Goal: Information Seeking & Learning: Learn about a topic

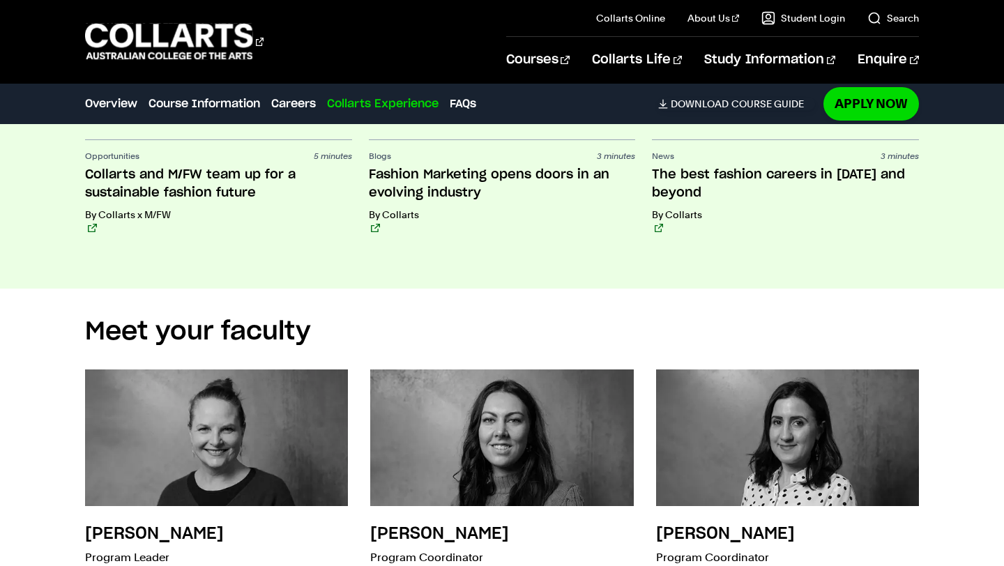
scroll to position [3844, 0]
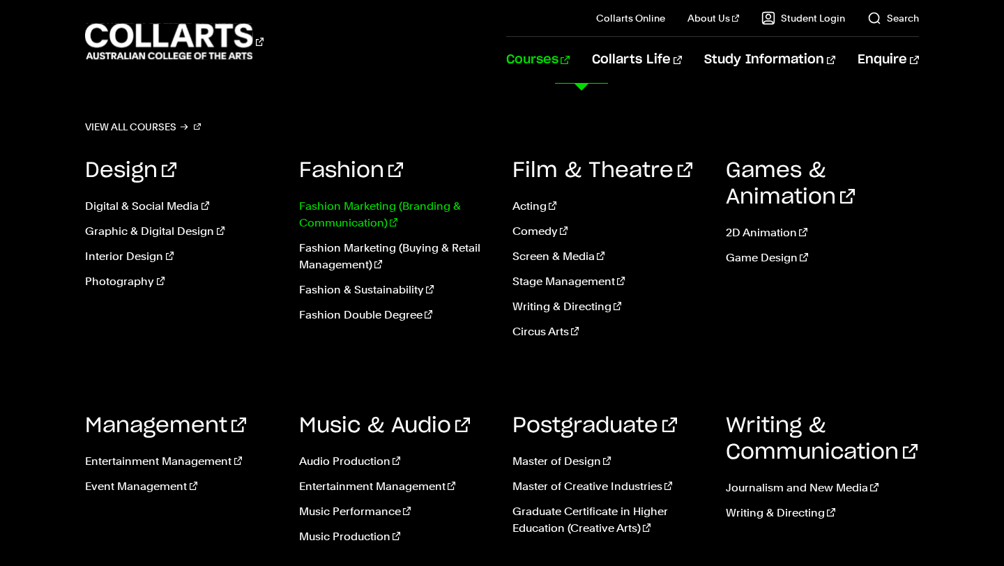
click at [374, 215] on link "Fashion Marketing (Branding & Communication)" at bounding box center [395, 214] width 192 height 33
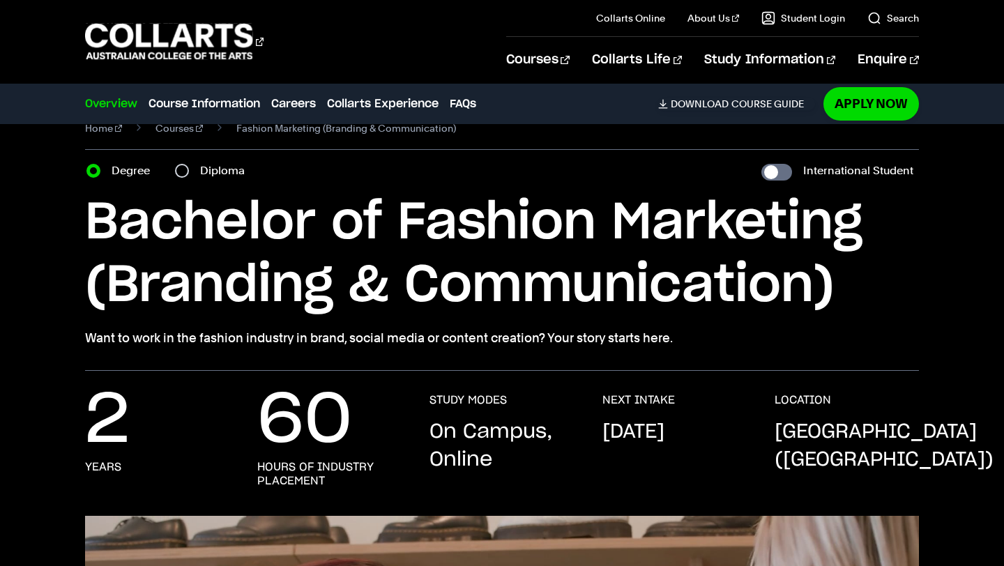
scroll to position [31, 0]
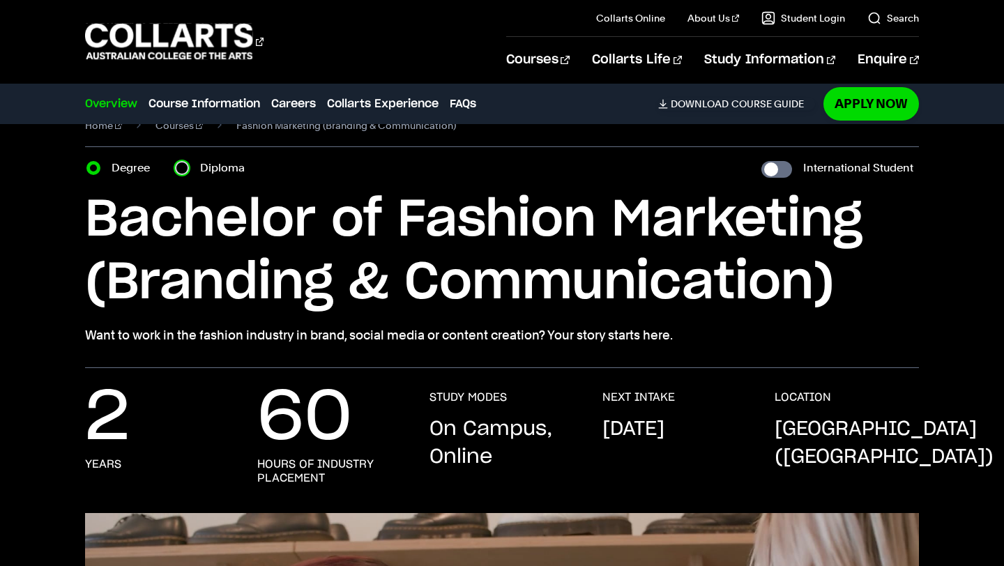
click at [187, 167] on input "Diploma" at bounding box center [182, 168] width 14 height 14
radio input "true"
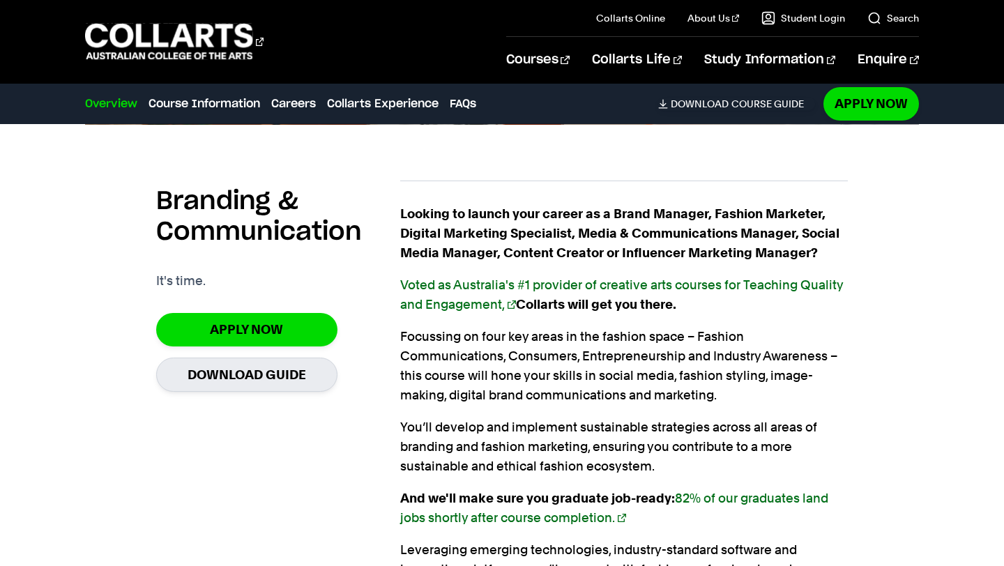
scroll to position [810, 0]
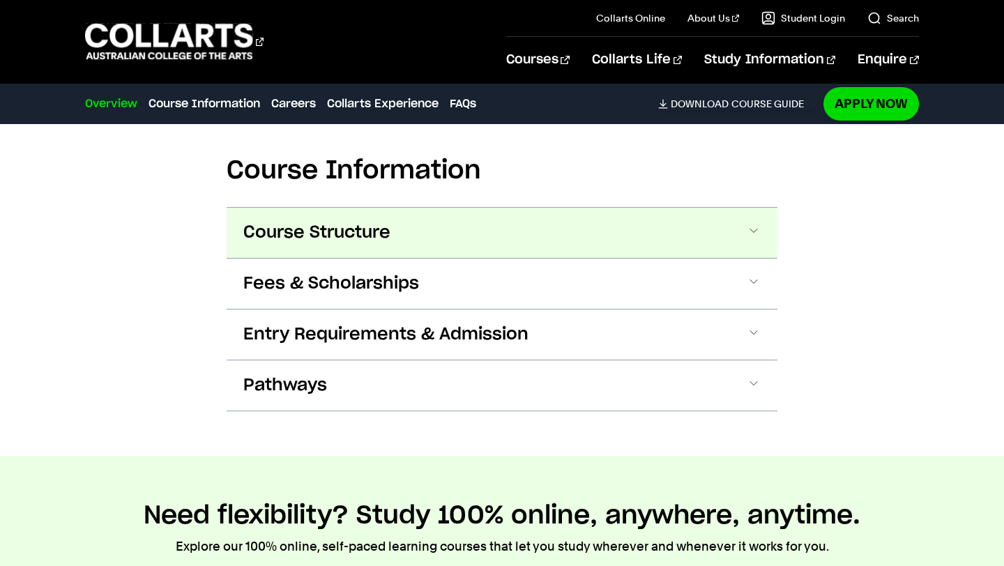
click at [523, 229] on button "Course Structure" at bounding box center [502, 233] width 551 height 50
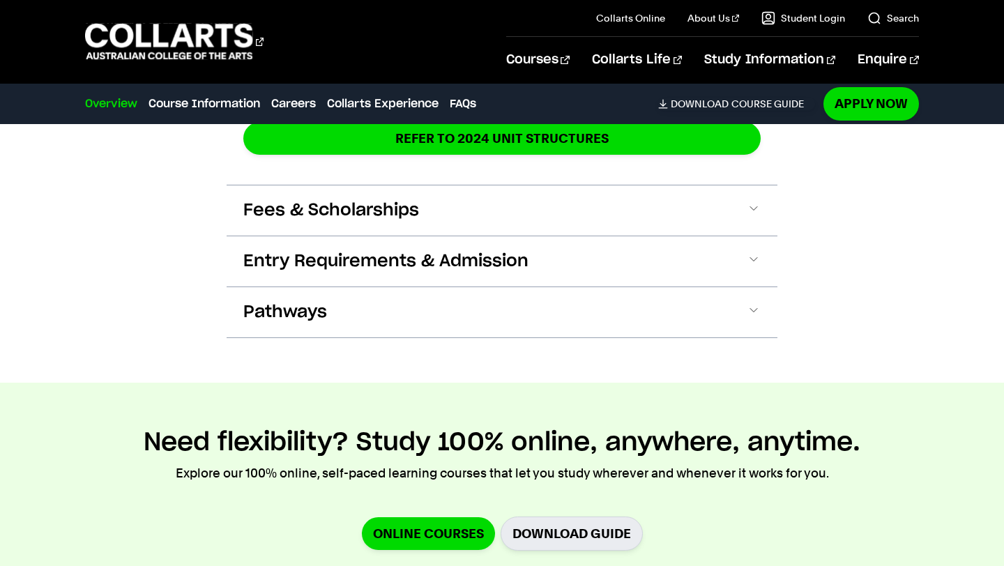
scroll to position [1950, 0]
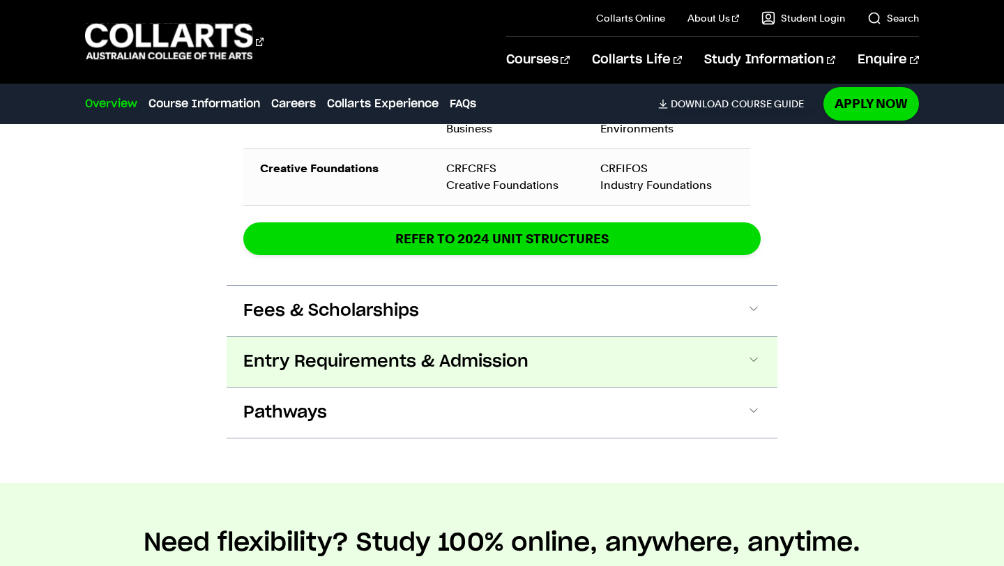
click at [498, 362] on span "Entry Requirements & Admission" at bounding box center [385, 362] width 285 height 22
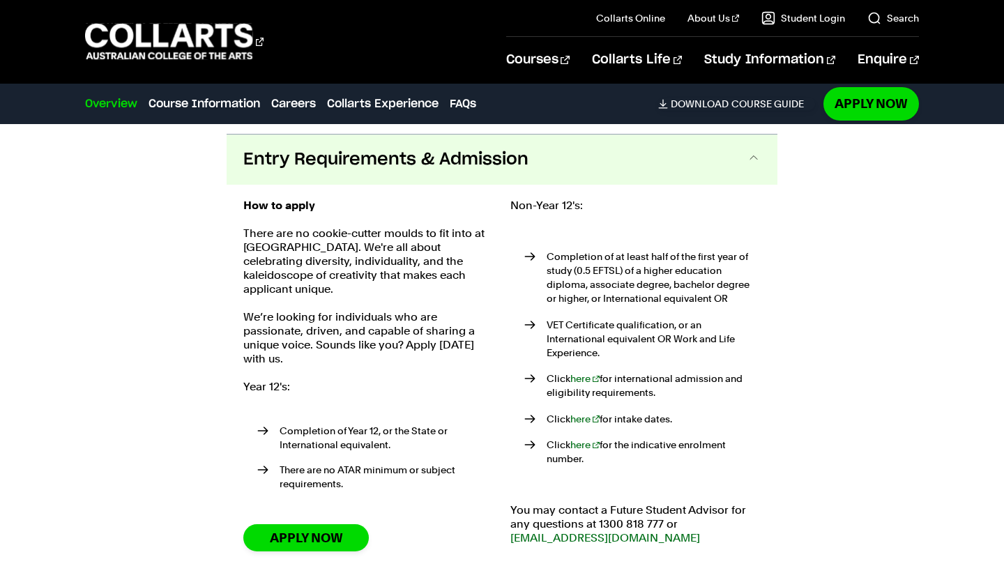
scroll to position [2161, 0]
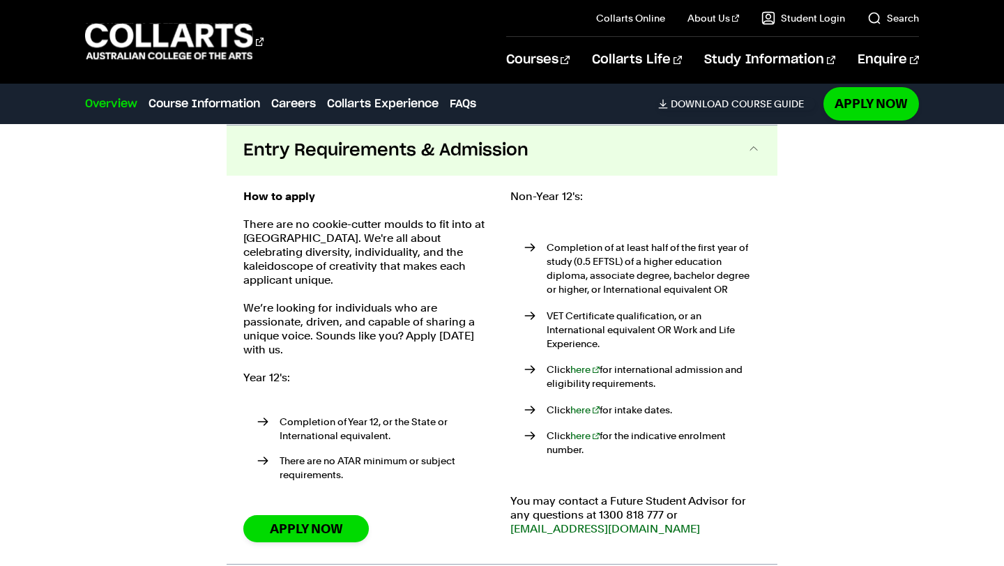
click at [490, 157] on span "Entry Requirements & Admission" at bounding box center [385, 150] width 285 height 22
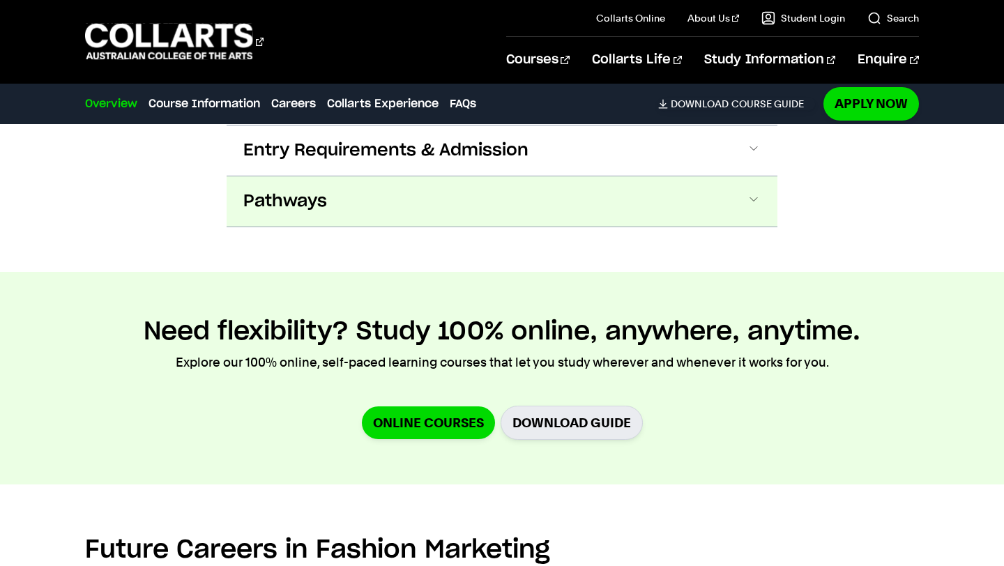
click at [463, 207] on button "Pathways" at bounding box center [502, 201] width 551 height 50
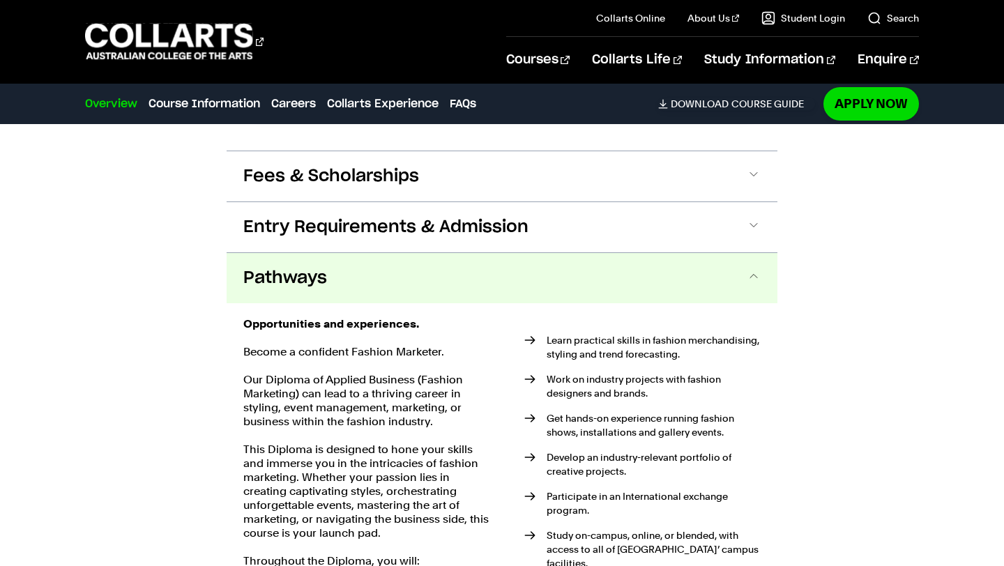
scroll to position [2136, 0]
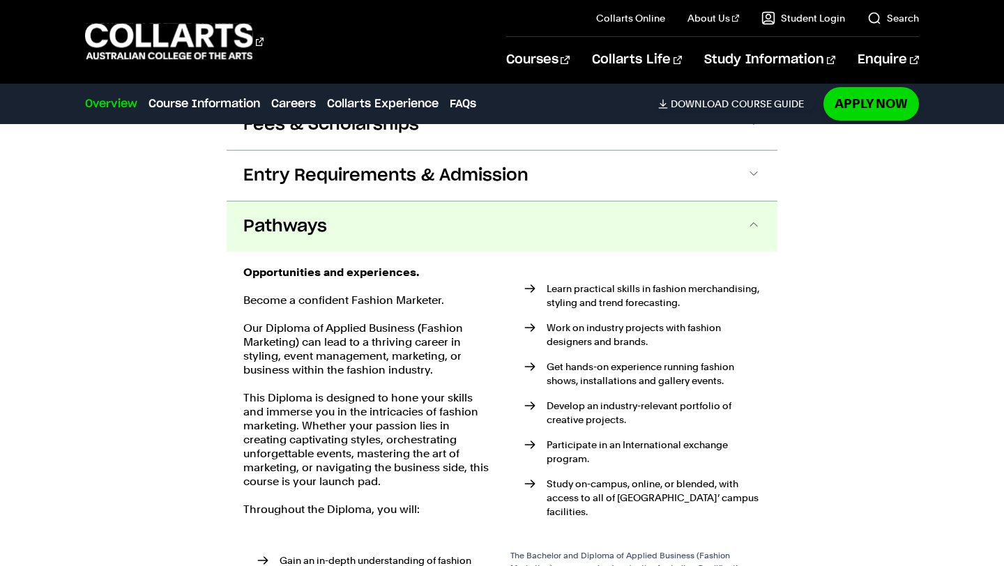
click at [399, 202] on button "Pathways" at bounding box center [502, 226] width 551 height 50
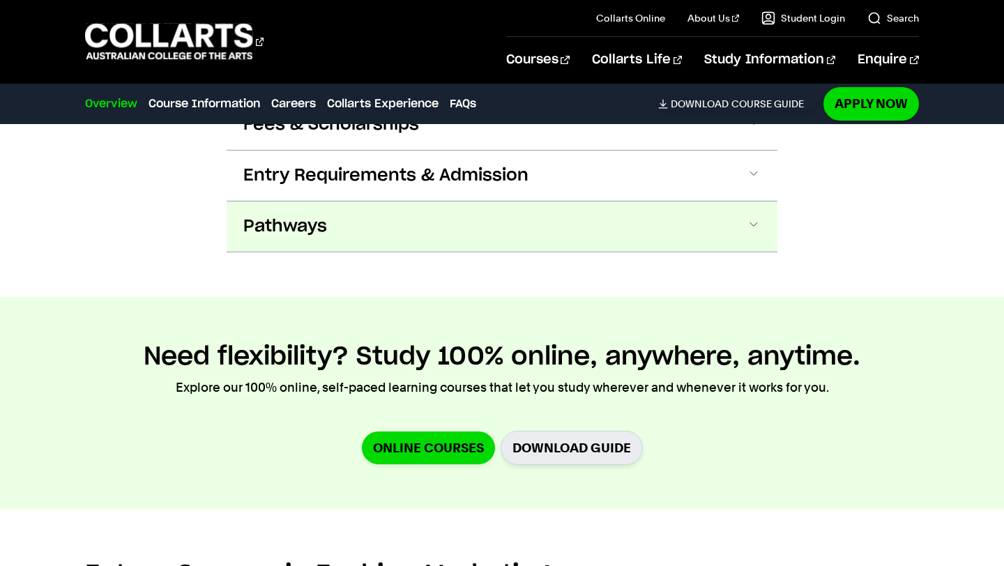
click at [468, 233] on button "Pathways" at bounding box center [502, 226] width 551 height 50
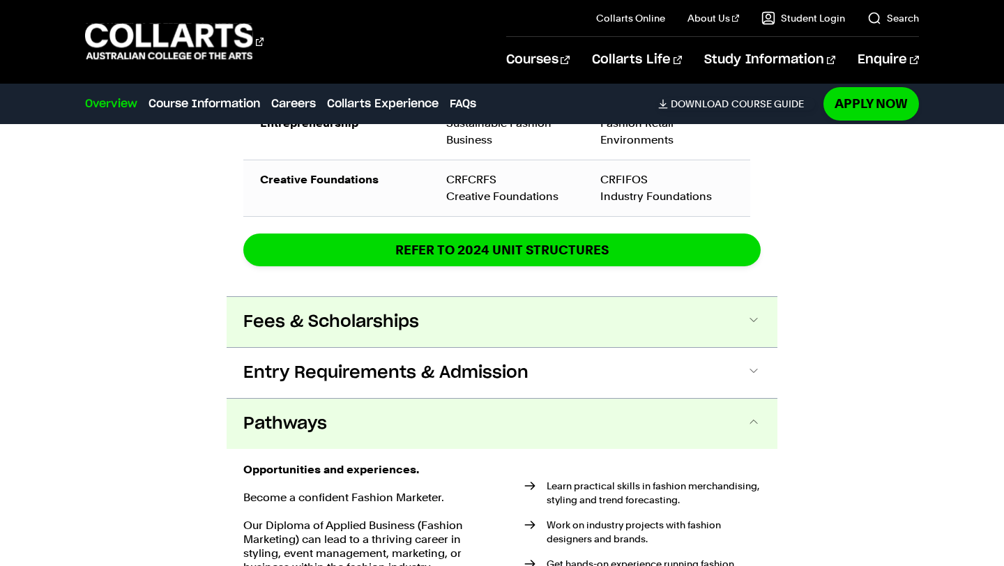
click at [494, 325] on button "Fees & Scholarships" at bounding box center [502, 322] width 551 height 50
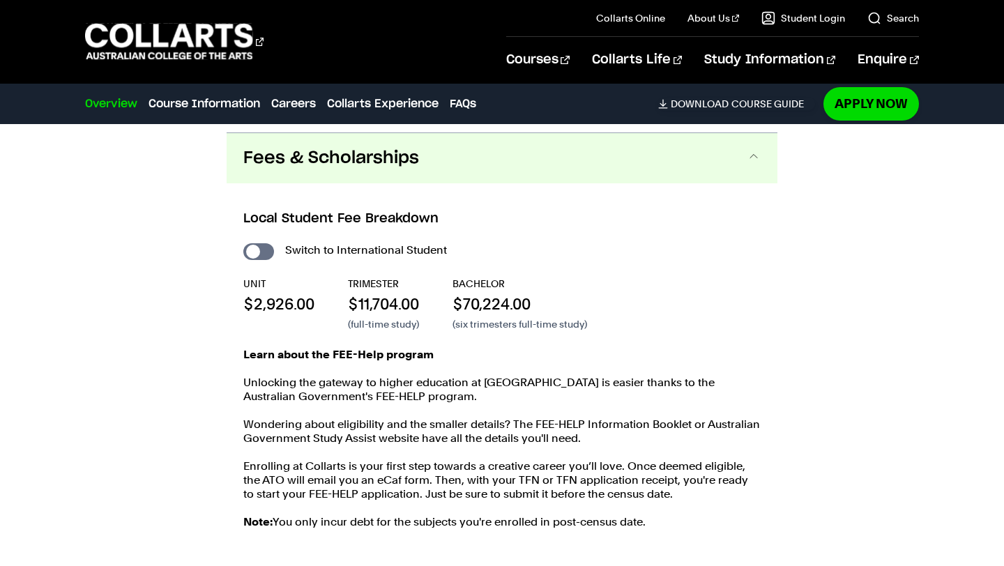
scroll to position [2111, 0]
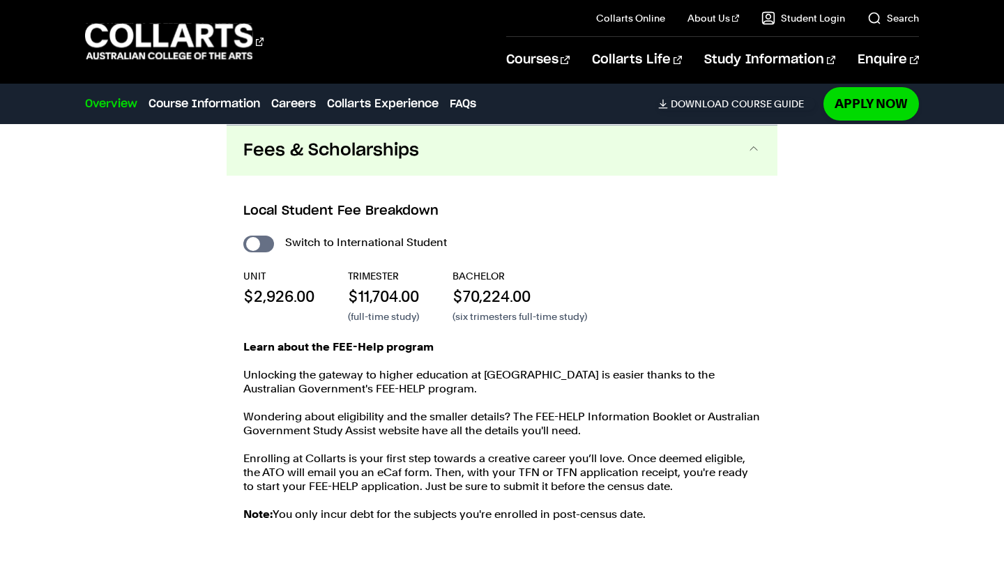
click at [326, 168] on button "Fees & Scholarships" at bounding box center [502, 150] width 551 height 50
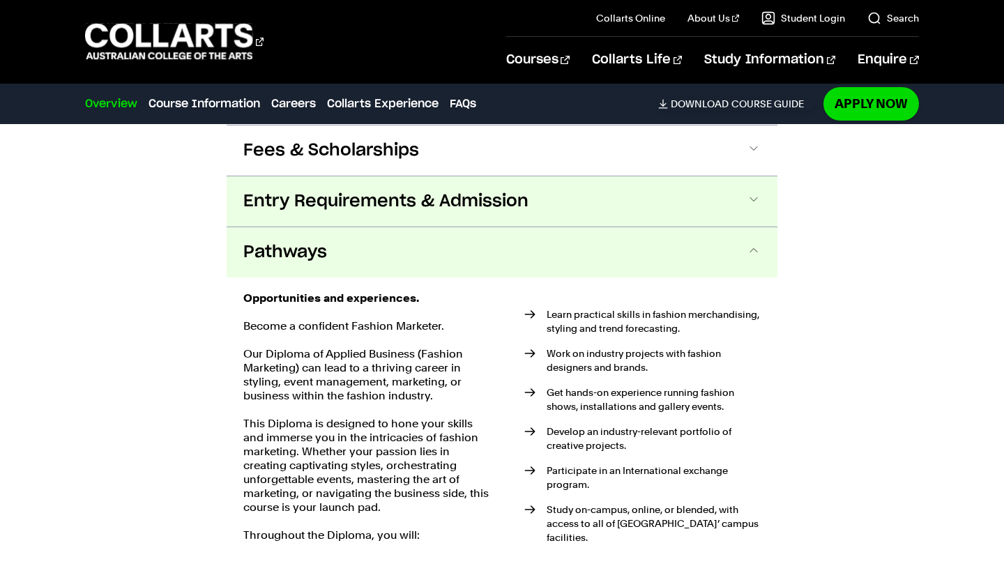
click at [353, 208] on span "Entry Requirements & Admission" at bounding box center [385, 201] width 285 height 22
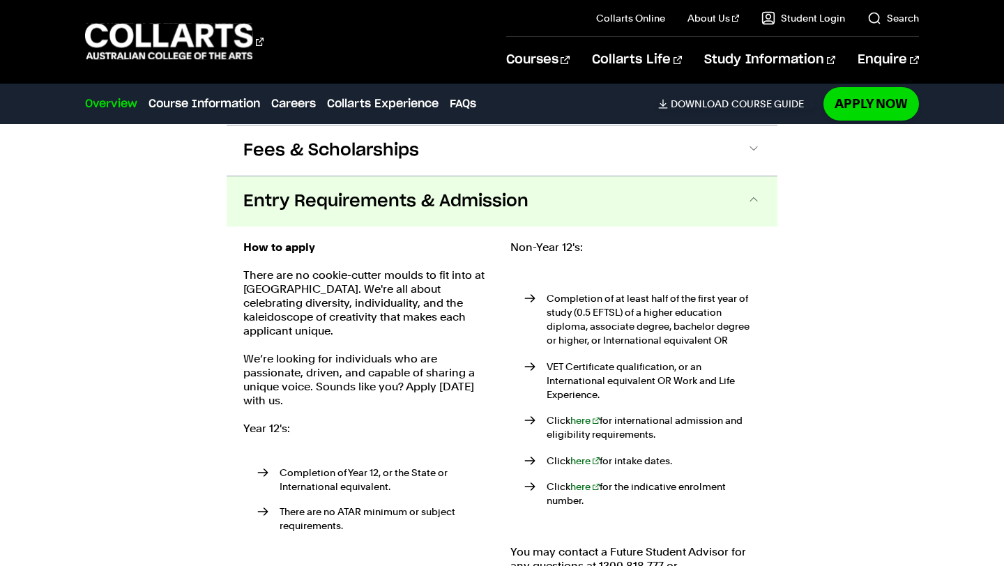
scroll to position [2161, 0]
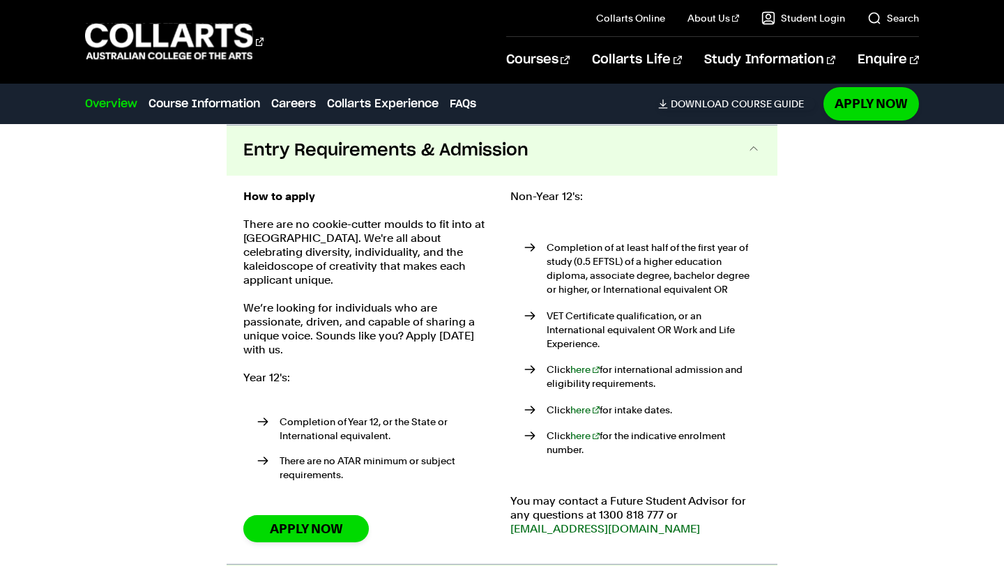
click at [360, 144] on span "Entry Requirements & Admission" at bounding box center [385, 150] width 285 height 22
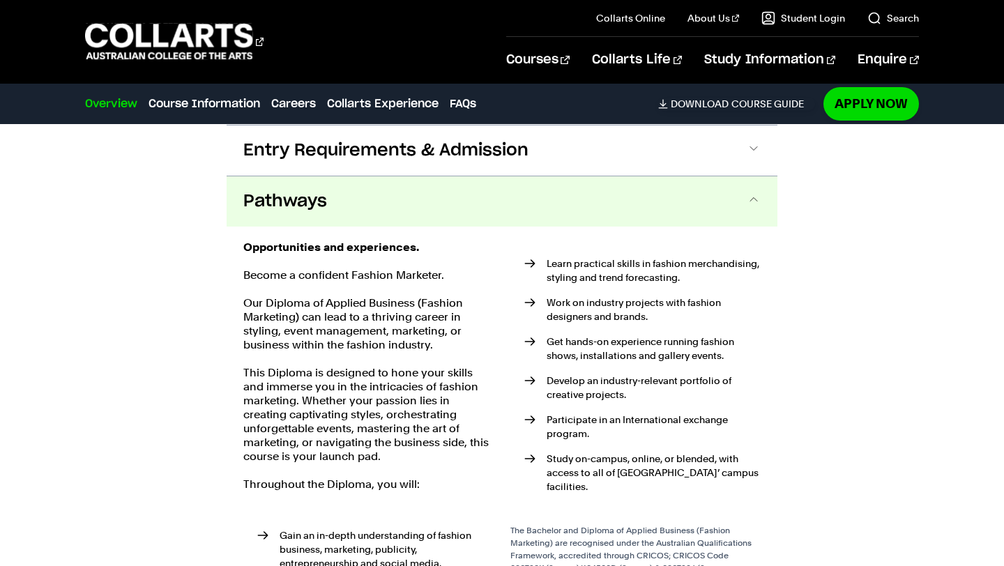
click at [366, 201] on button "Pathways" at bounding box center [502, 201] width 551 height 50
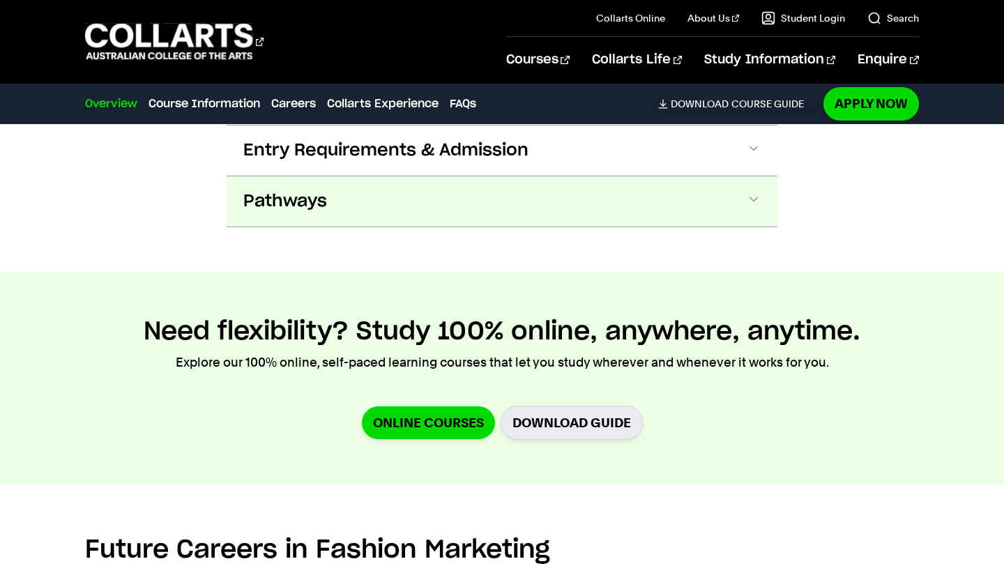
click at [505, 199] on button "Pathways" at bounding box center [502, 201] width 551 height 50
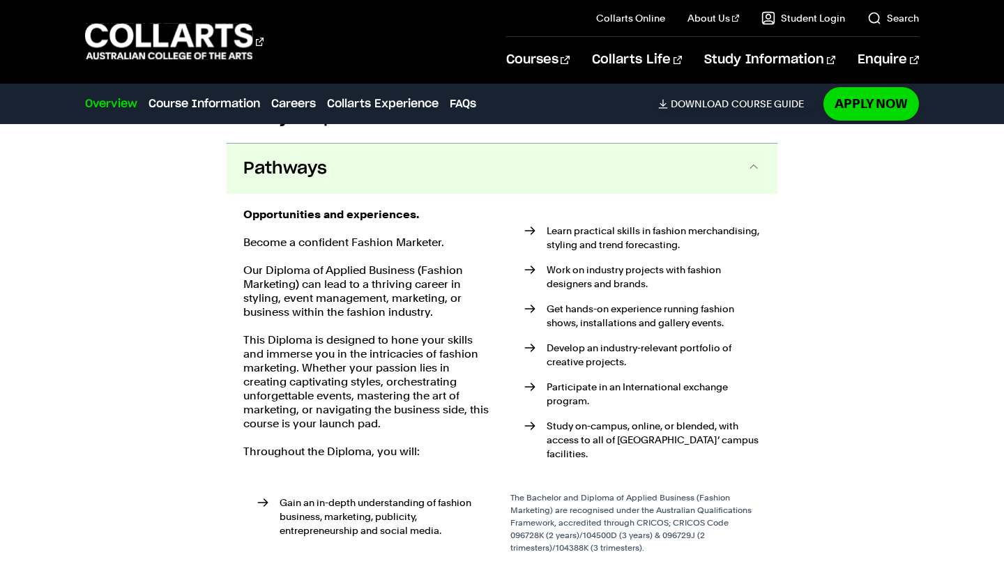
scroll to position [2212, 0]
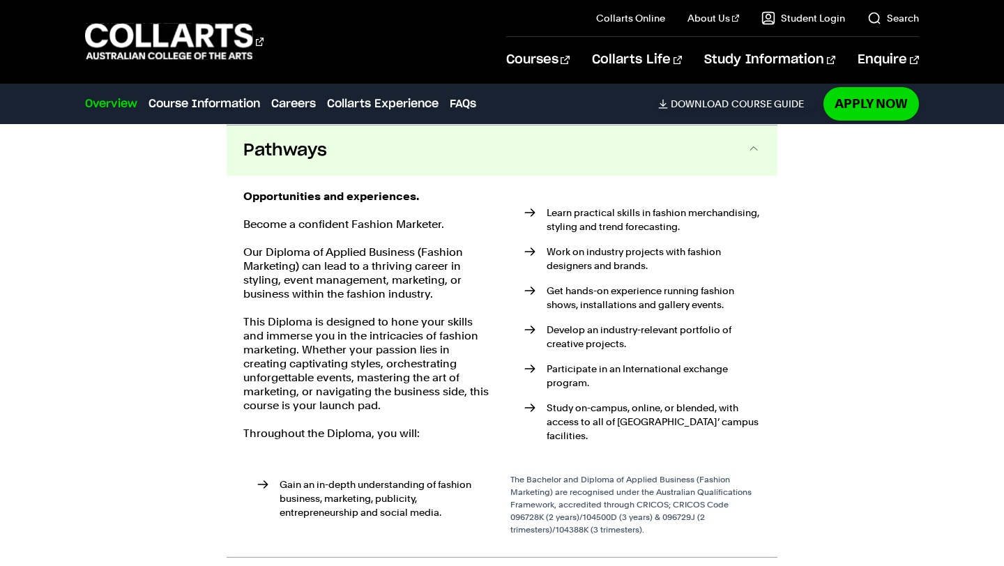
click at [583, 162] on button "Pathways" at bounding box center [502, 150] width 551 height 50
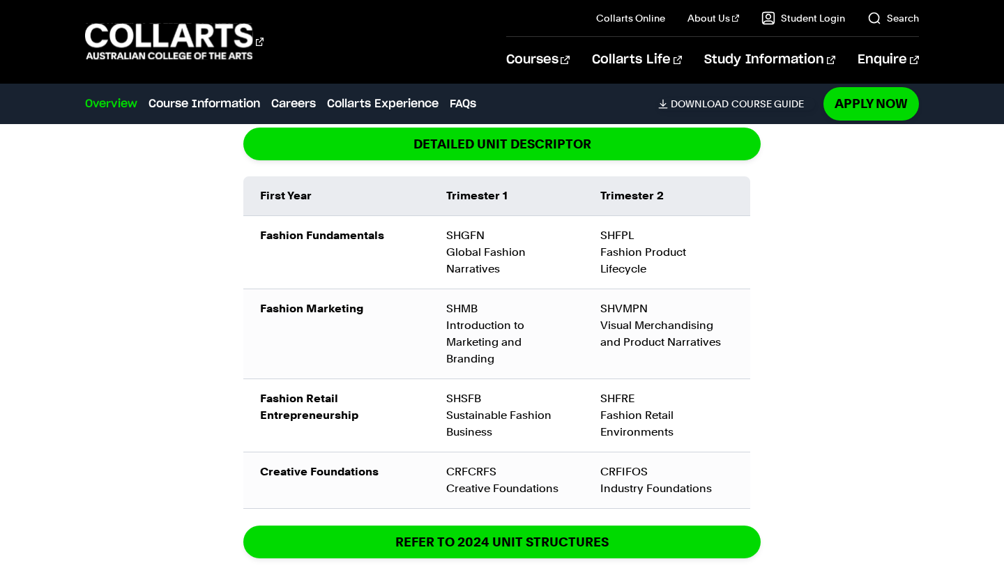
scroll to position [1646, 0]
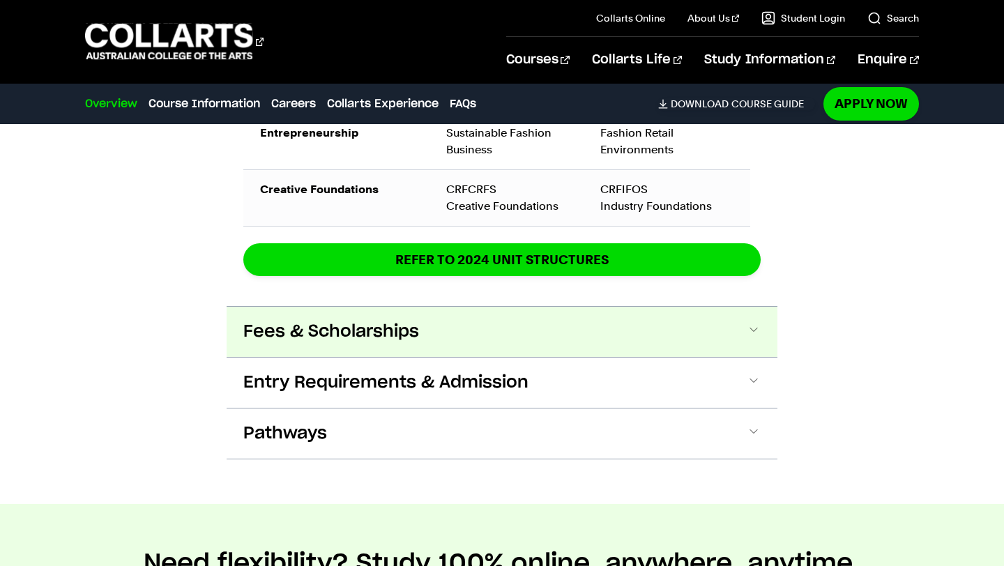
click at [454, 337] on button "Fees & Scholarships" at bounding box center [502, 332] width 551 height 50
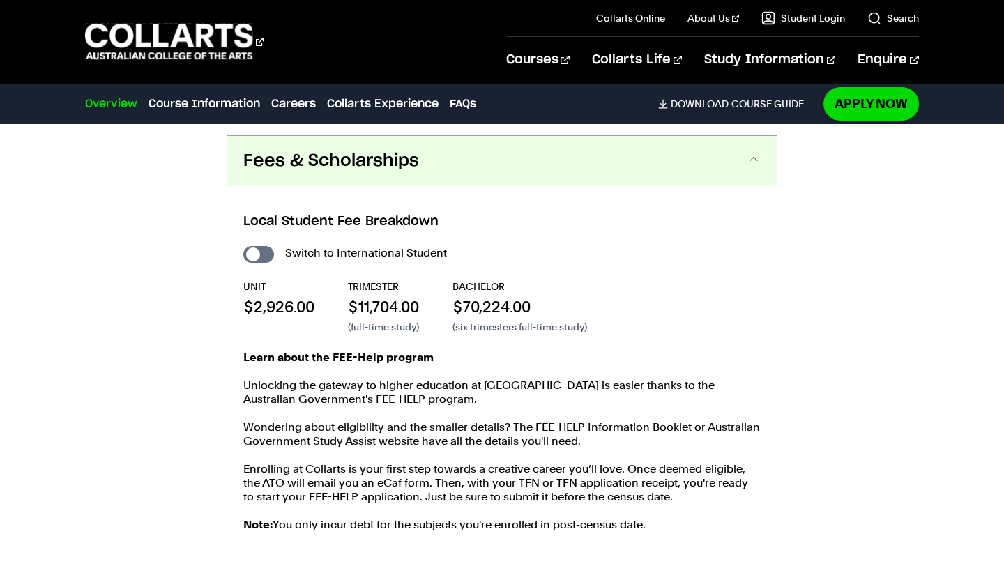
scroll to position [2111, 0]
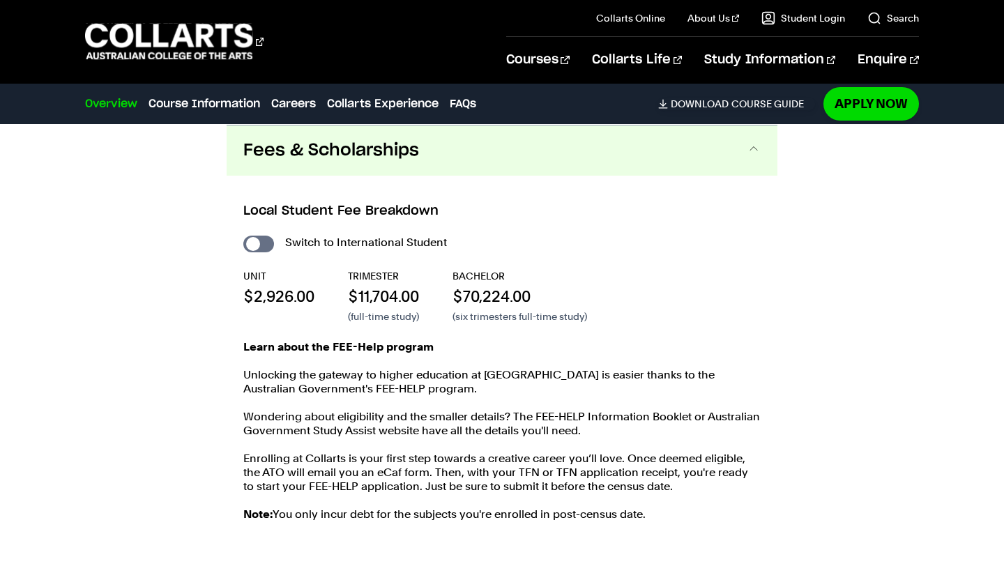
click at [469, 162] on button "Fees & Scholarships" at bounding box center [502, 150] width 551 height 50
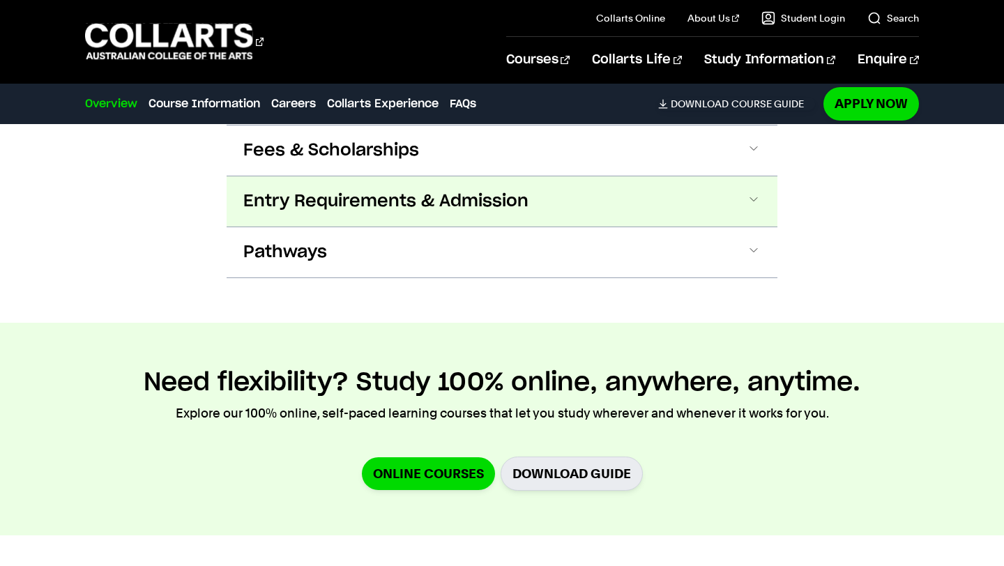
click at [450, 201] on span "Entry Requirements & Admission" at bounding box center [385, 201] width 285 height 22
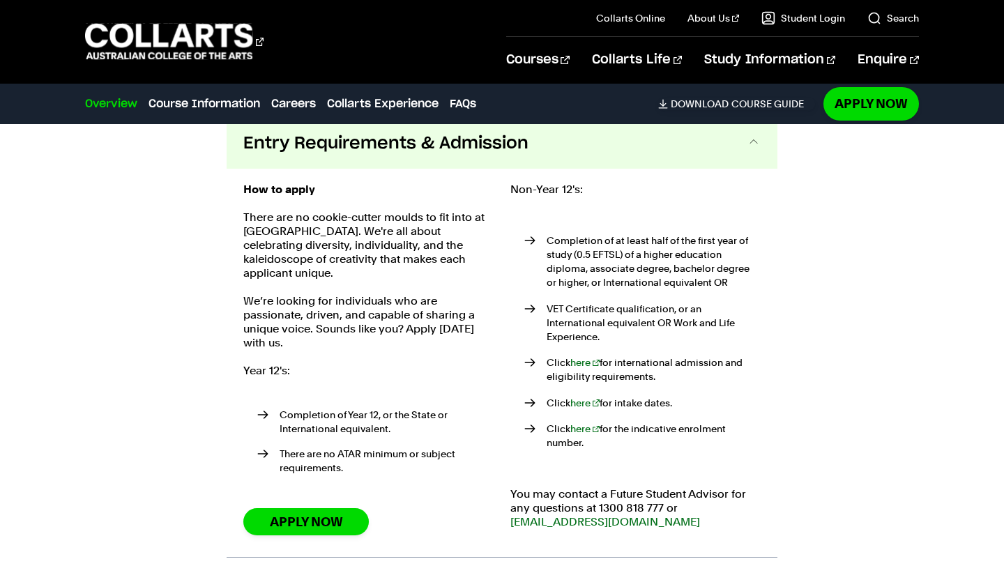
scroll to position [2171, 0]
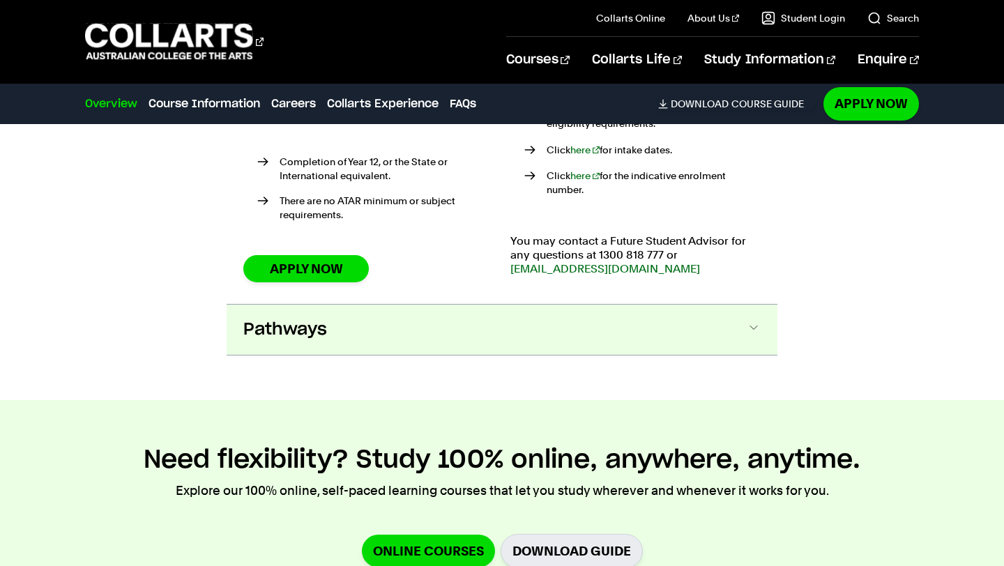
click at [447, 326] on button "Pathways" at bounding box center [502, 330] width 551 height 50
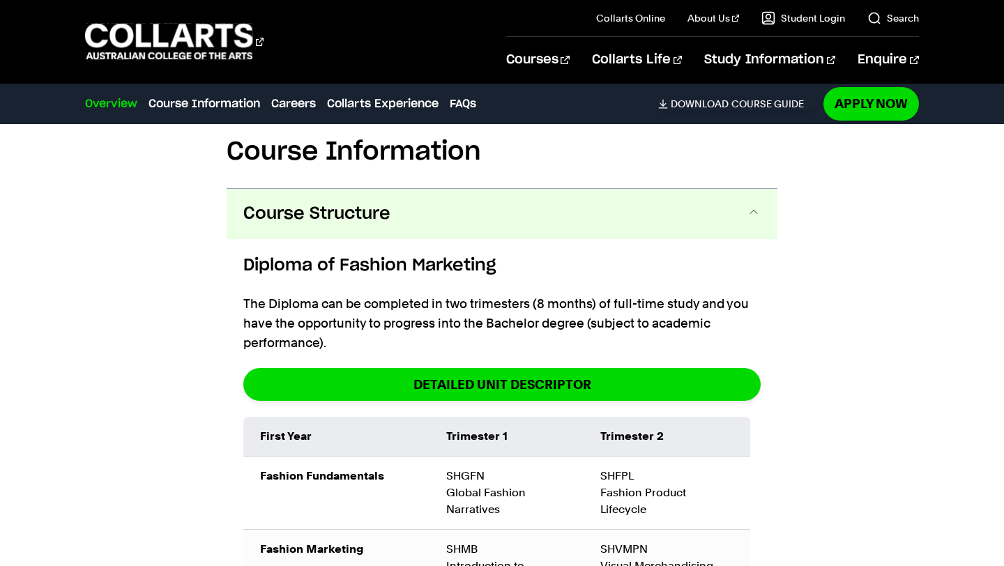
scroll to position [1356, 0]
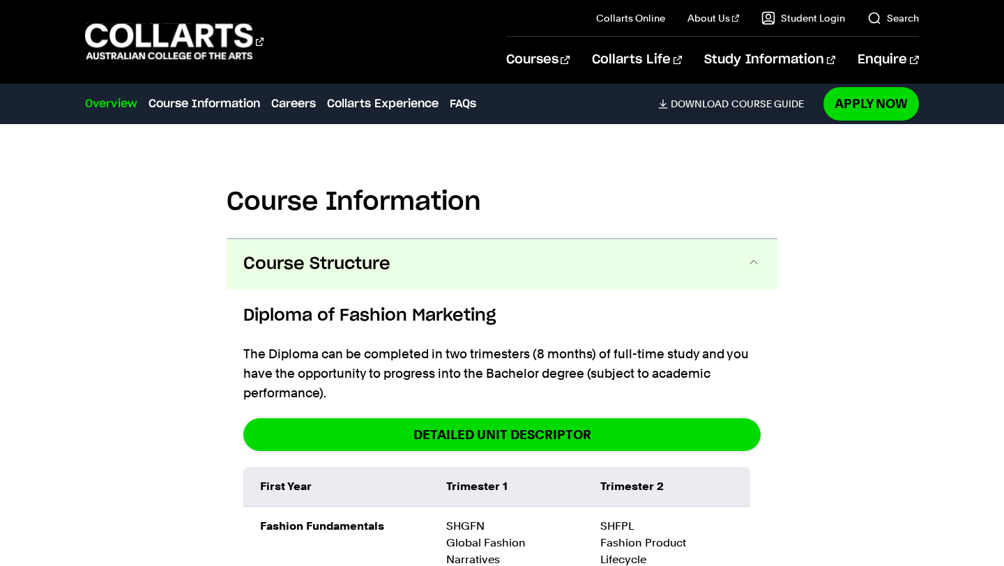
click at [466, 271] on button "Course Structure" at bounding box center [502, 264] width 551 height 50
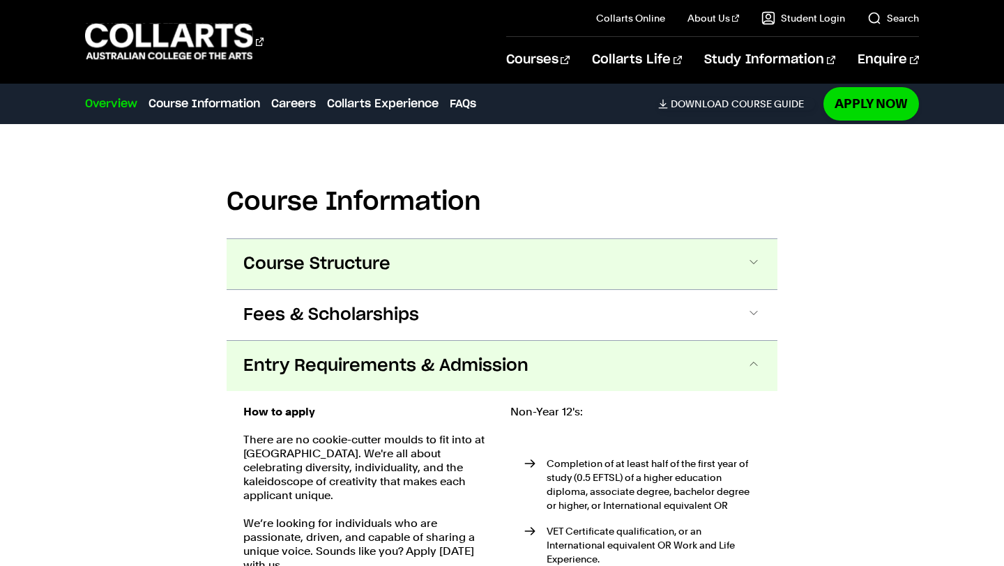
click at [466, 270] on button "Course Structure" at bounding box center [502, 264] width 551 height 50
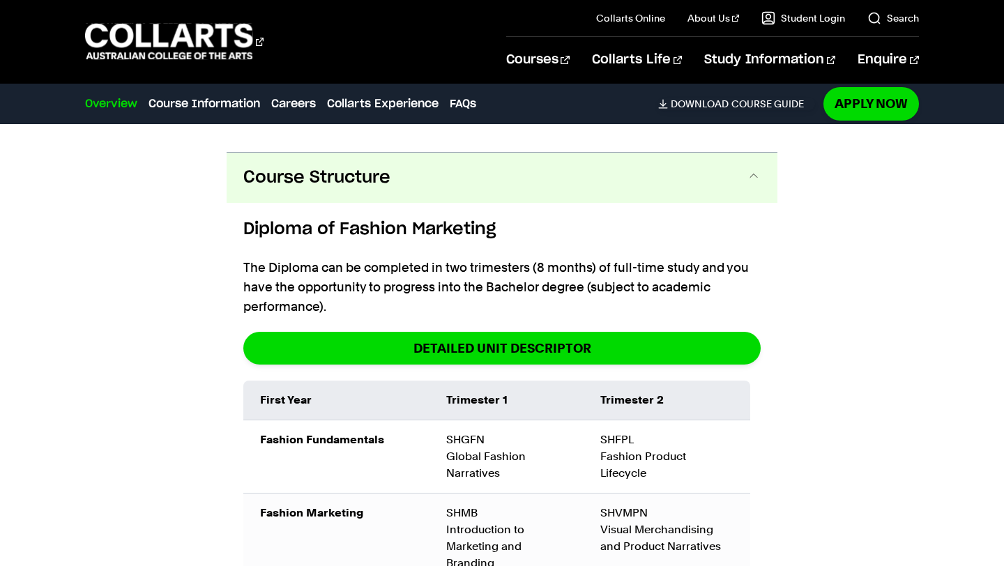
scroll to position [1470, 0]
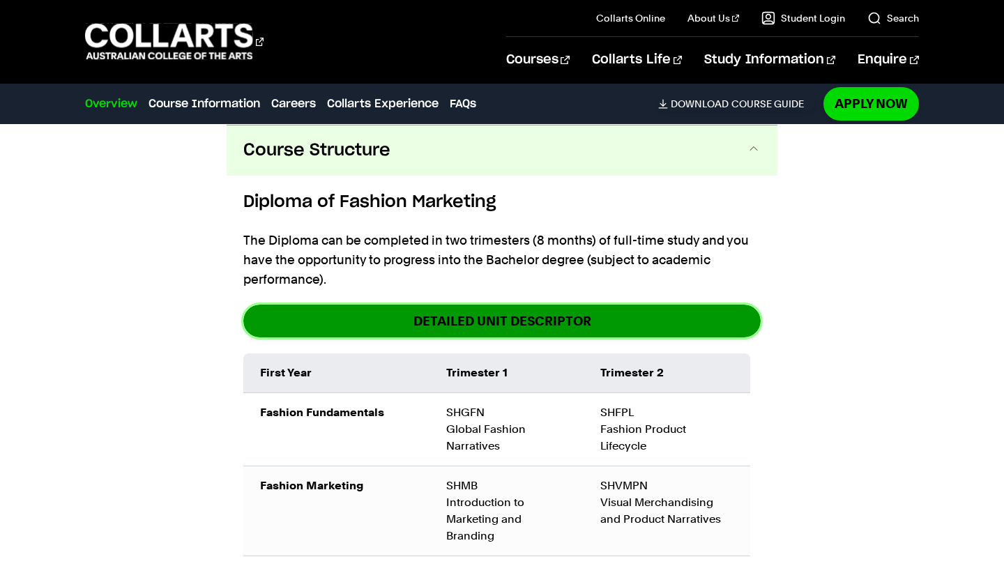
click at [507, 328] on link "DETAILED UNIT DESCRIPTOR" at bounding box center [501, 321] width 517 height 33
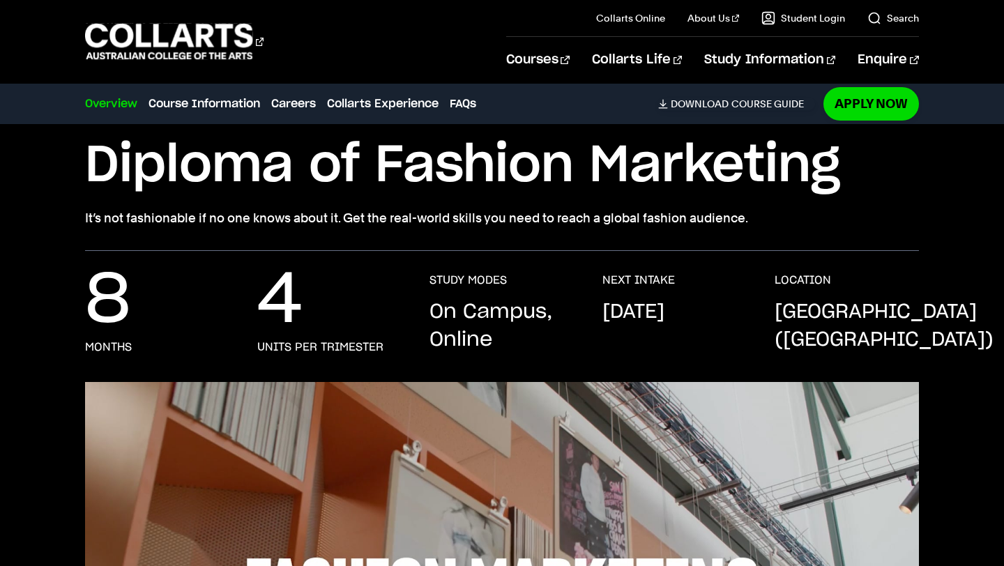
scroll to position [0, 0]
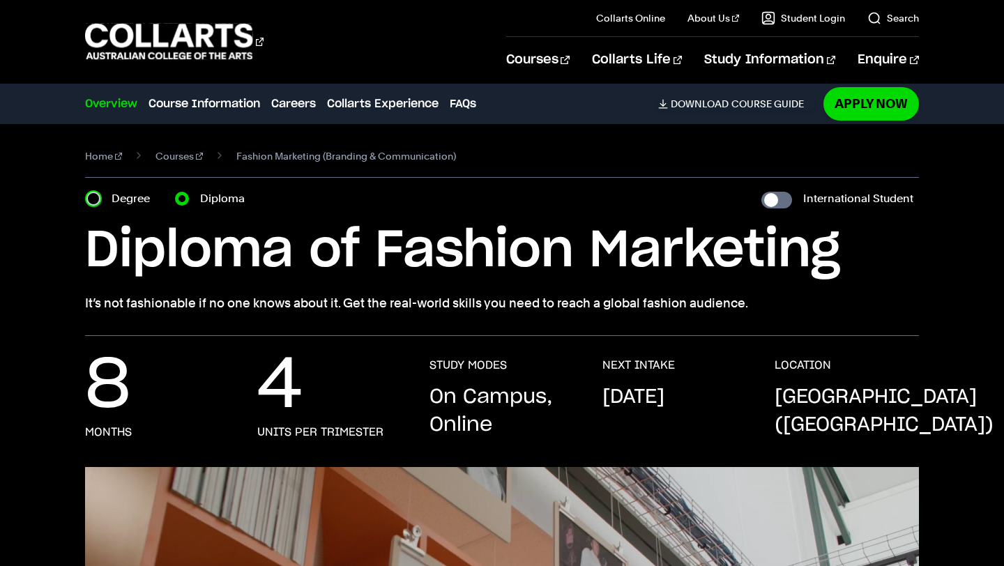
click at [93, 205] on input "Degree" at bounding box center [93, 199] width 14 height 14
radio input "true"
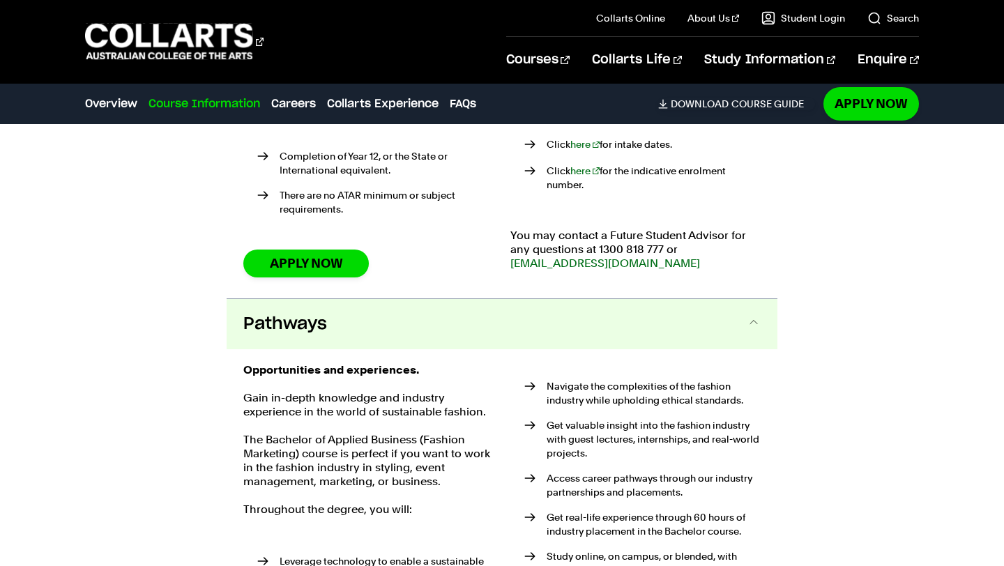
scroll to position [3053, 0]
click at [459, 266] on div "How to apply There are no cookie-cutter moulds to fit into at Collarts. We're a…" at bounding box center [502, 103] width 551 height 388
click at [459, 300] on button "Pathways" at bounding box center [502, 323] width 551 height 50
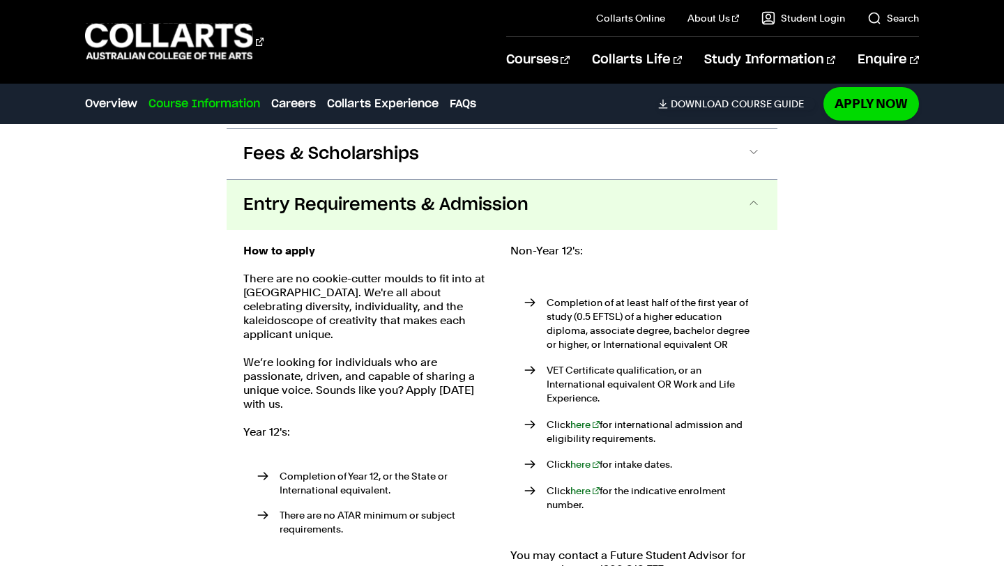
scroll to position [2614, 0]
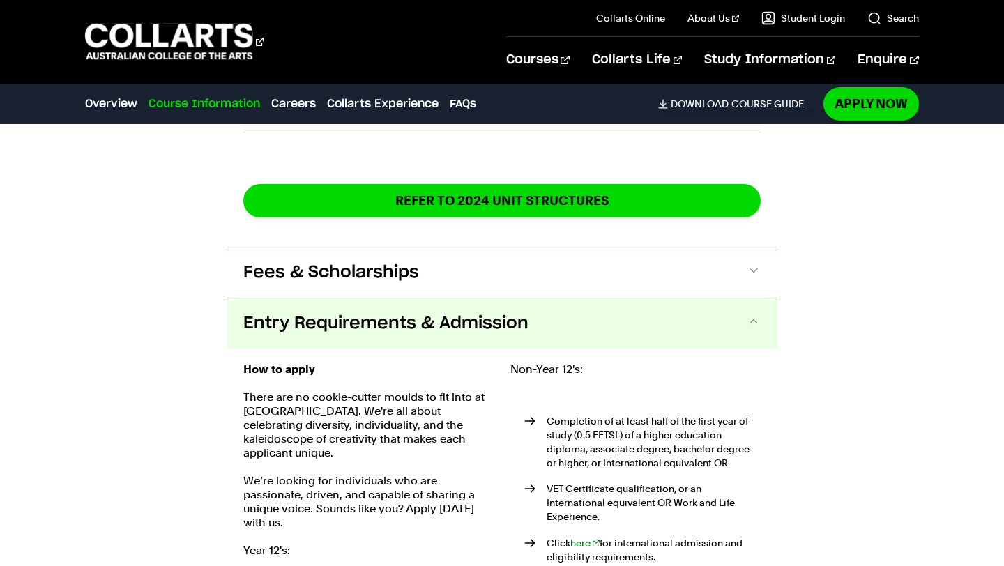
click at [459, 312] on span "Entry Requirements & Admission" at bounding box center [385, 323] width 285 height 22
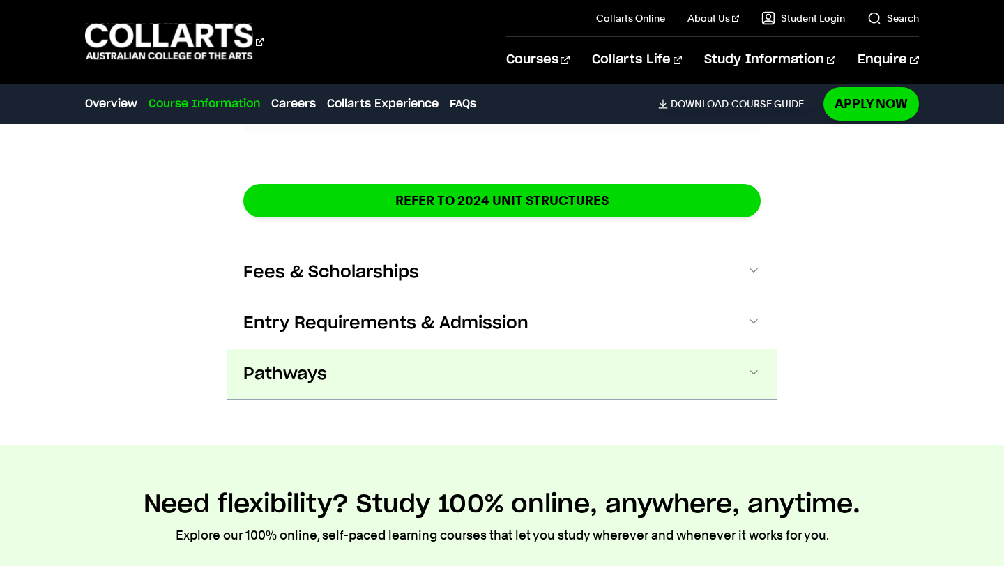
click at [433, 381] on button "Pathways" at bounding box center [502, 374] width 551 height 50
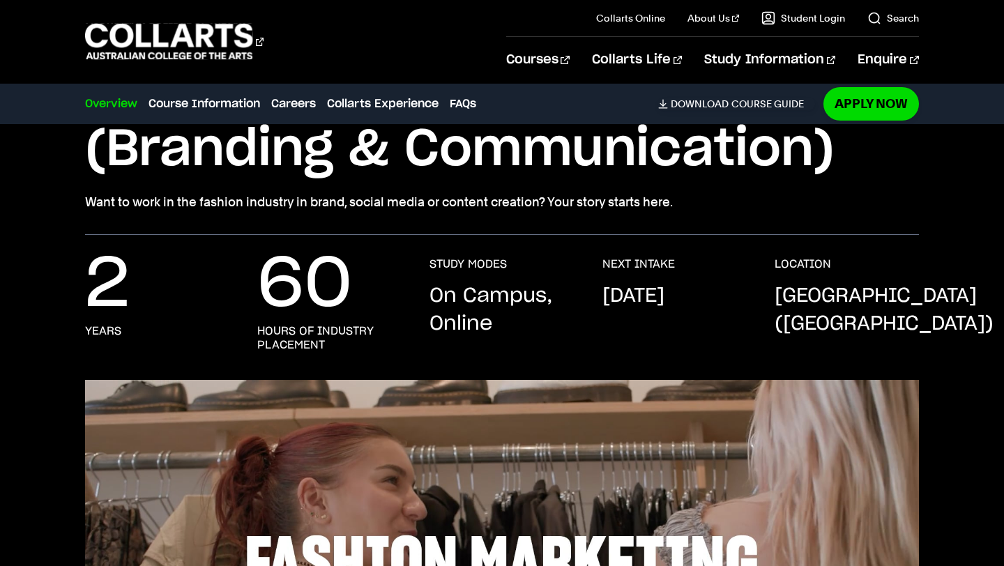
scroll to position [0, 0]
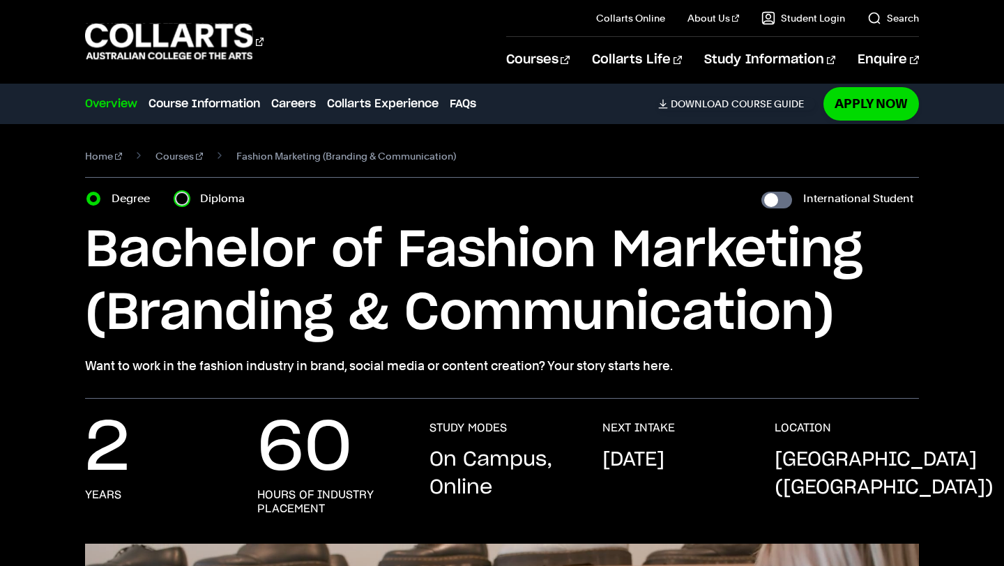
click at [188, 201] on input "Diploma" at bounding box center [182, 199] width 14 height 14
radio input "true"
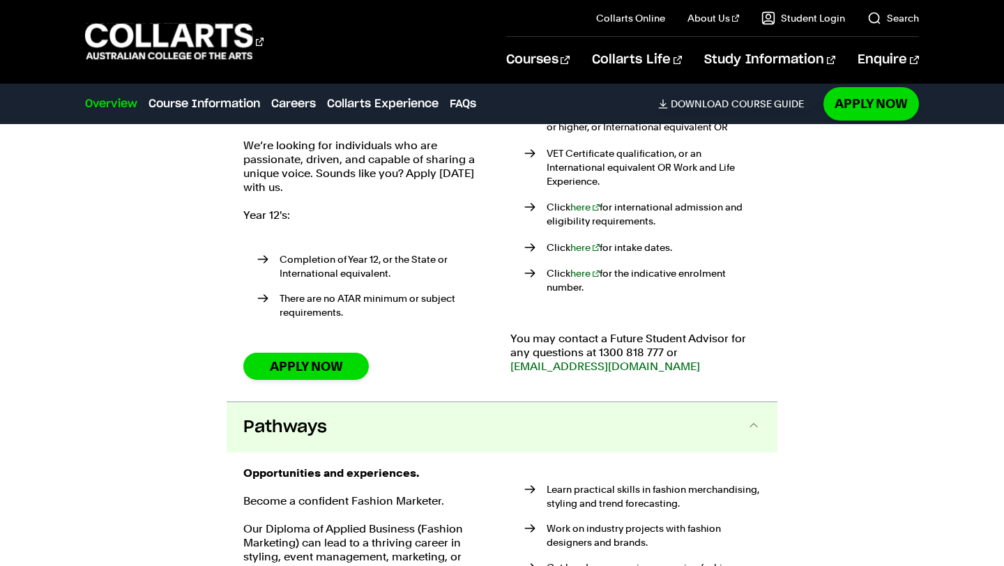
scroll to position [2381, 0]
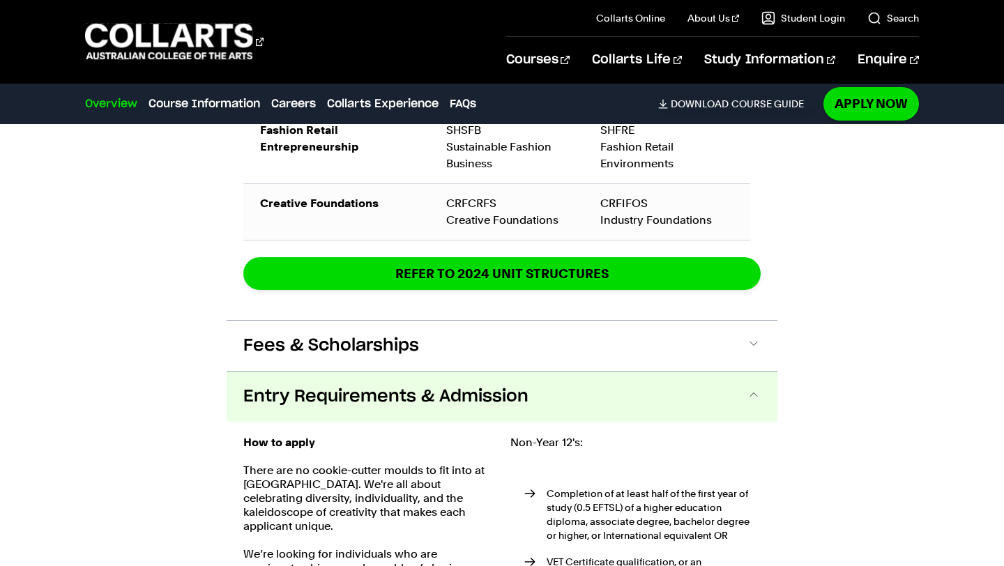
click at [300, 351] on span "Fees & Scholarships" at bounding box center [331, 346] width 176 height 22
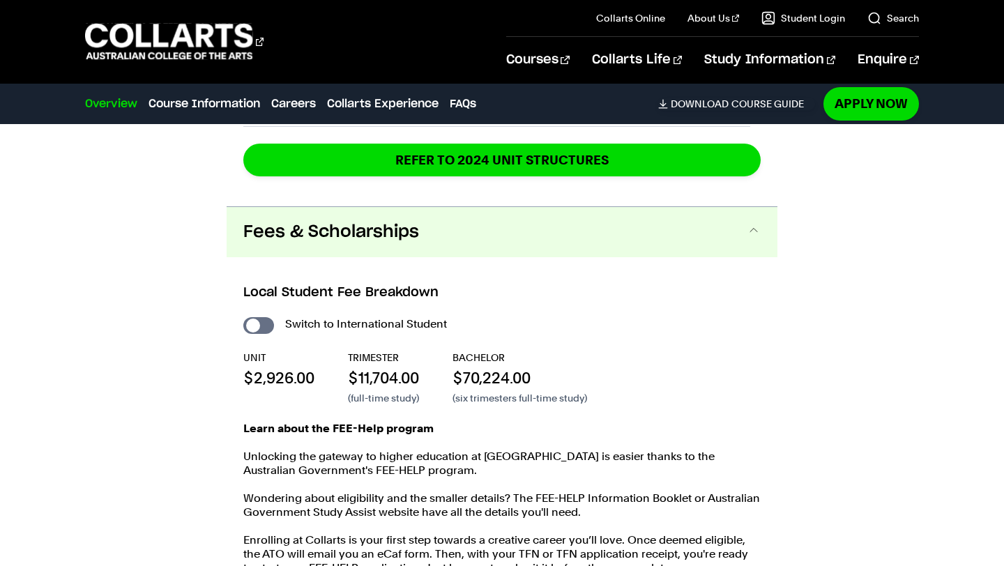
scroll to position [2111, 0]
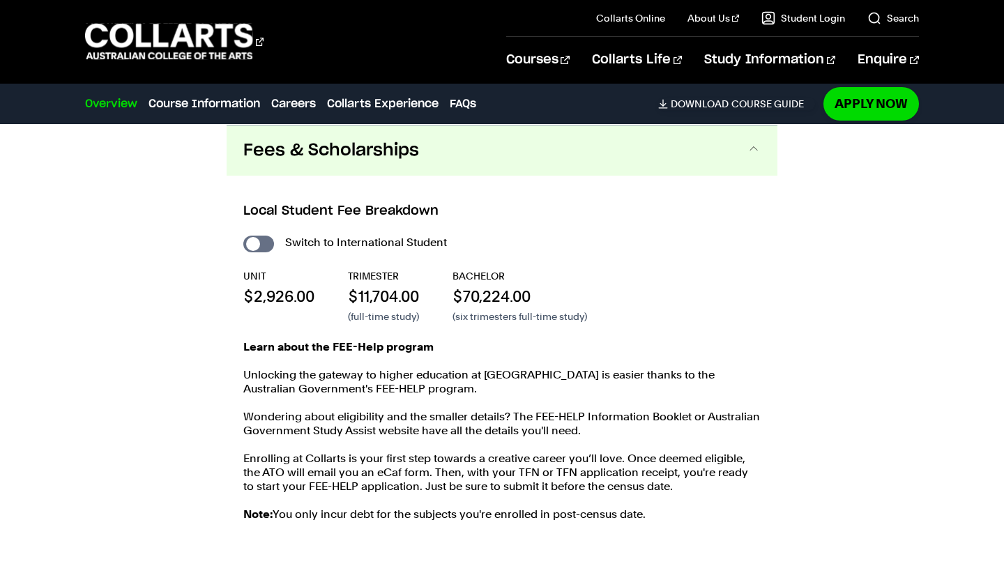
click at [372, 146] on span "Fees & Scholarships" at bounding box center [331, 150] width 176 height 22
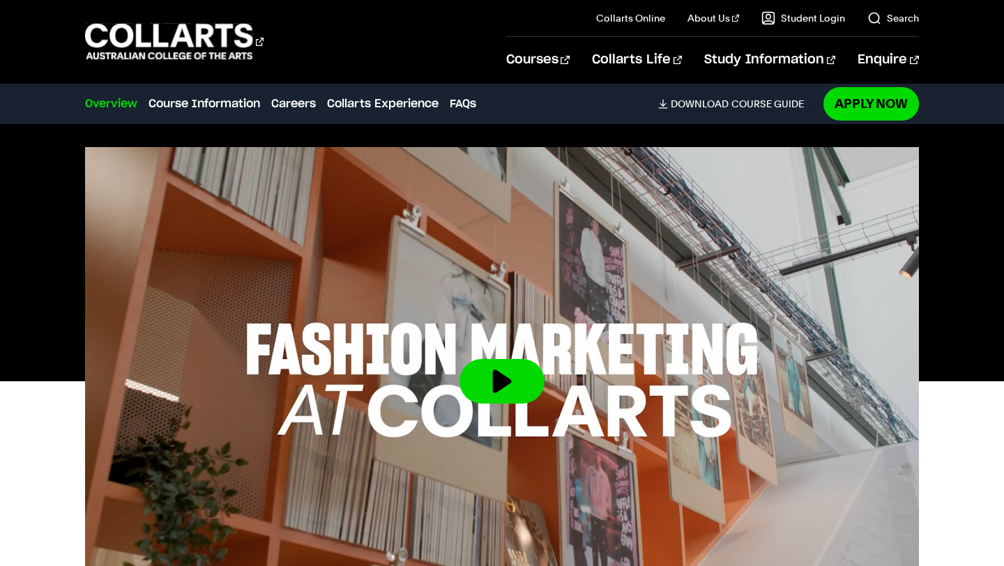
scroll to position [0, 0]
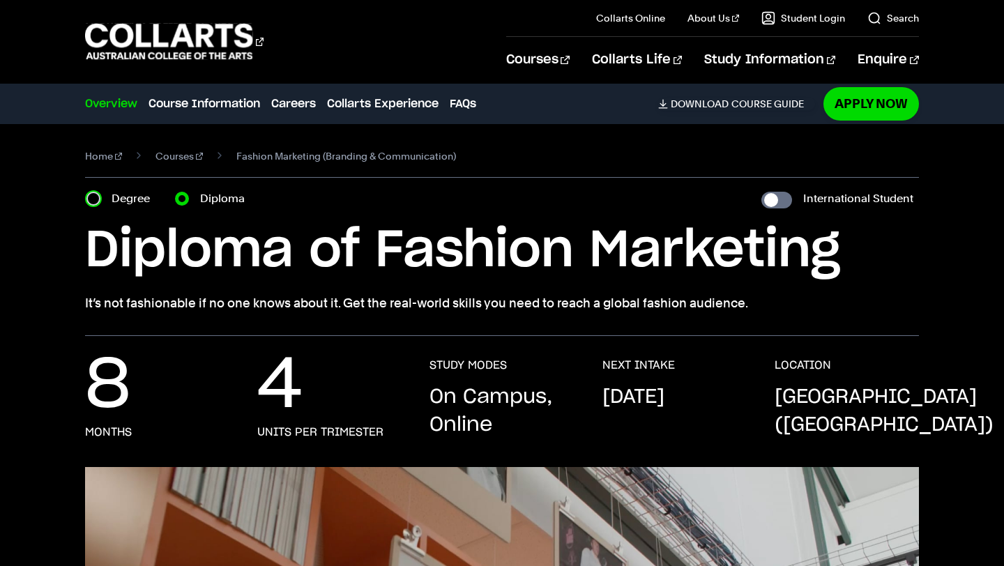
click at [96, 201] on input "Degree" at bounding box center [93, 199] width 14 height 14
radio input "true"
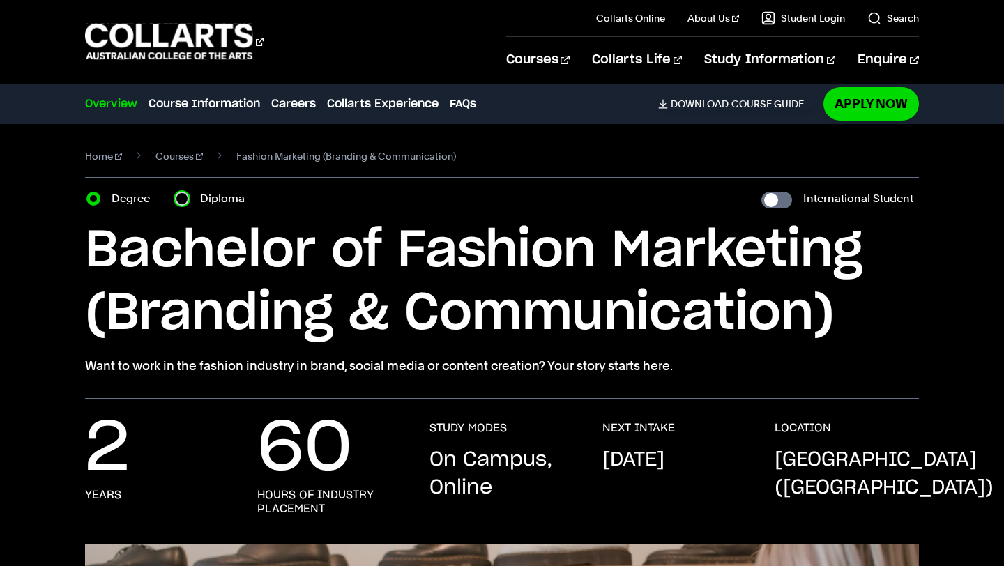
click at [185, 199] on input "Diploma" at bounding box center [182, 199] width 14 height 14
radio input "true"
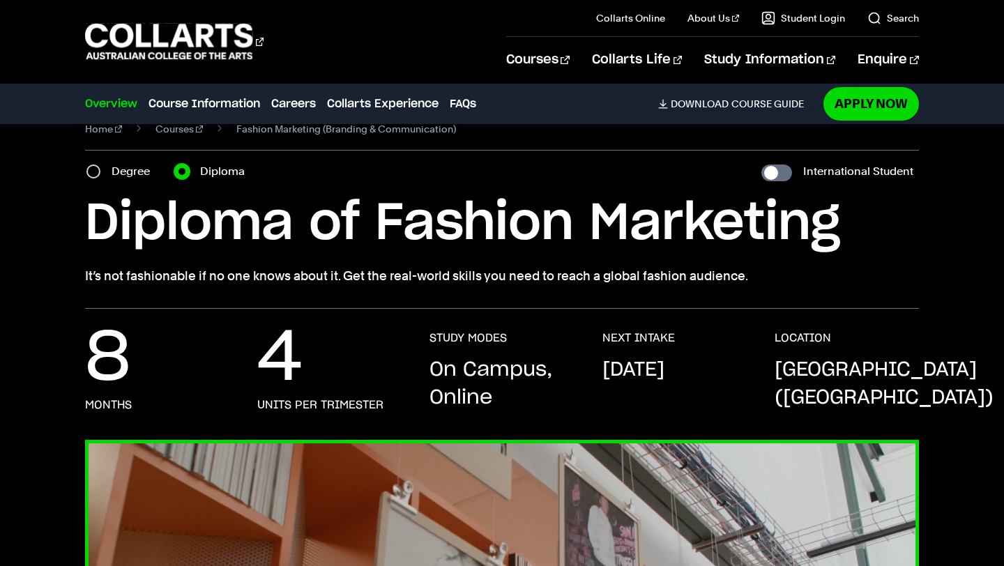
scroll to position [22, 0]
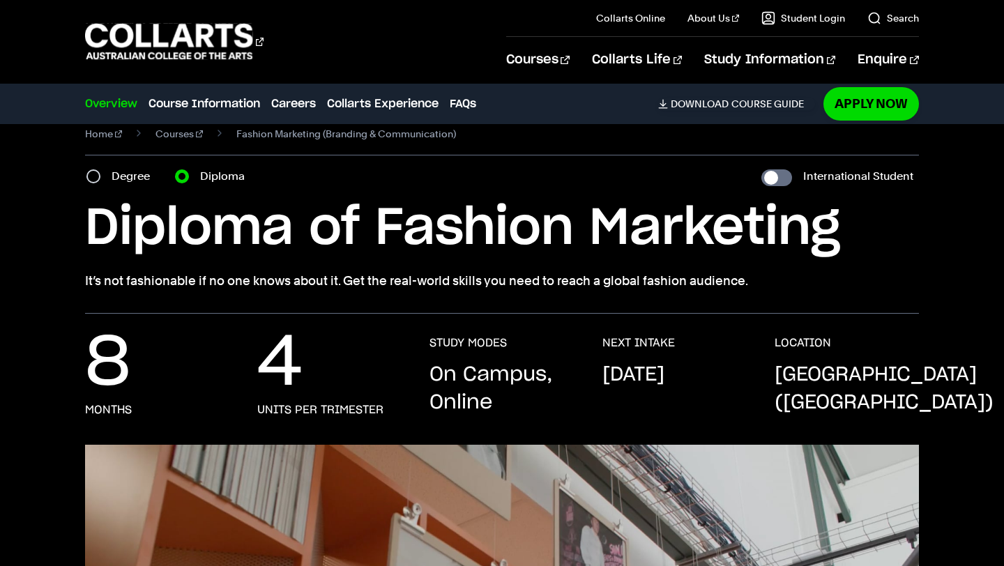
click at [98, 187] on section "Home Courses Fashion Marketing (Branding & Communication) Course variant Degree…" at bounding box center [501, 208] width 833 height 212
click at [98, 176] on input "Degree" at bounding box center [93, 176] width 14 height 14
radio input "true"
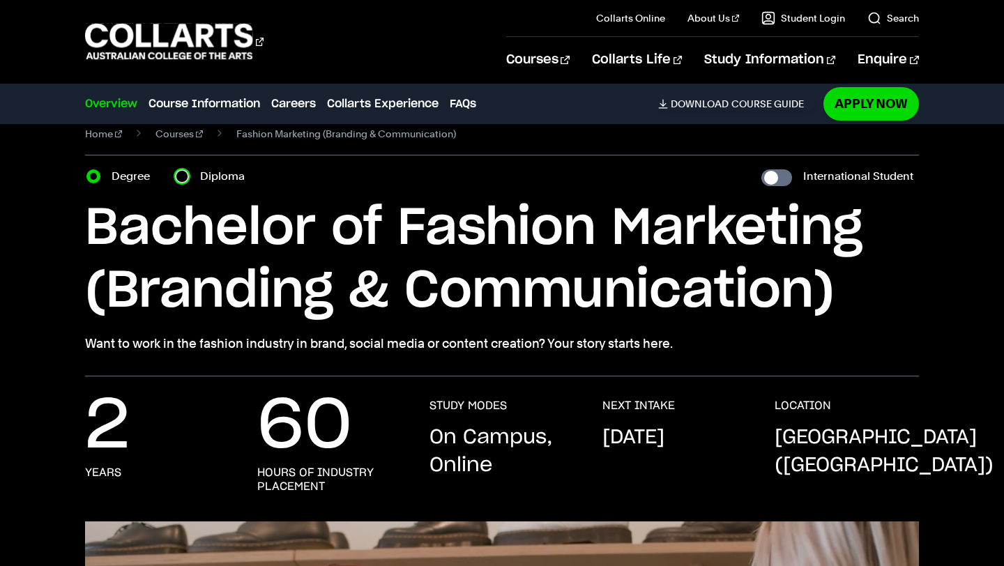
click at [181, 178] on input "Diploma" at bounding box center [182, 176] width 14 height 14
radio input "true"
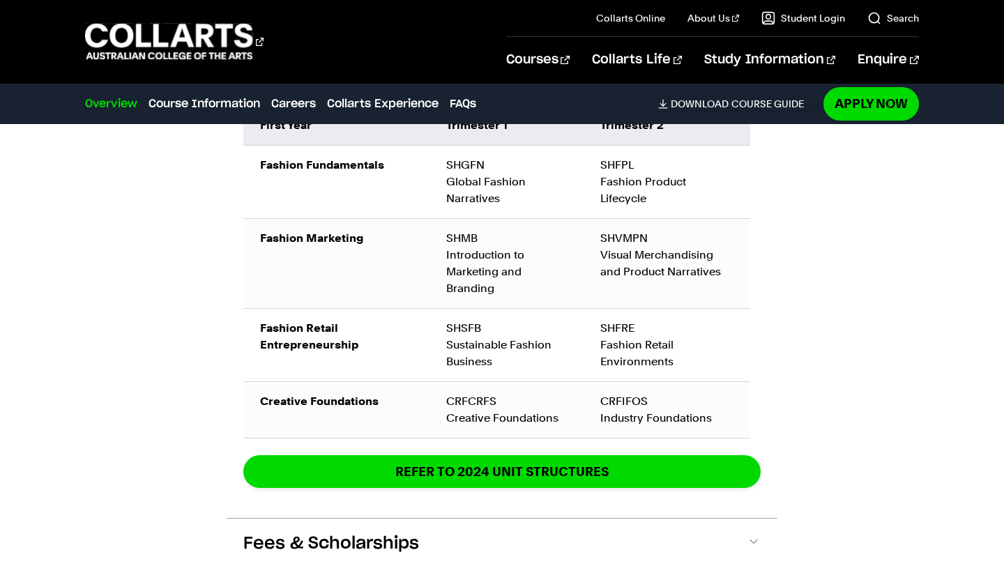
scroll to position [1631, 0]
